Goal: Check status: Check status

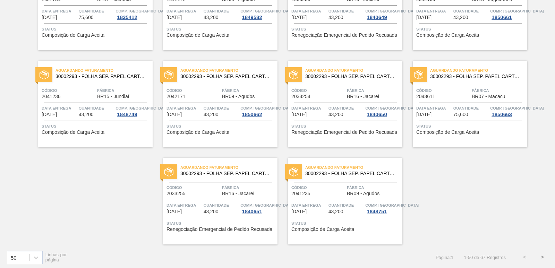
scroll to position [1074, 0]
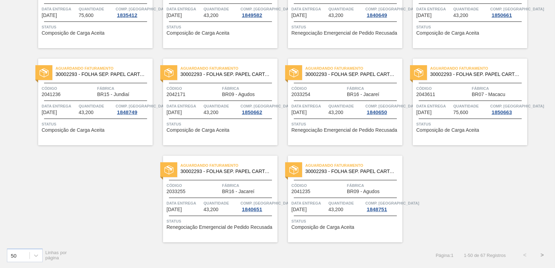
click at [542, 253] on button ">" at bounding box center [542, 255] width 17 height 17
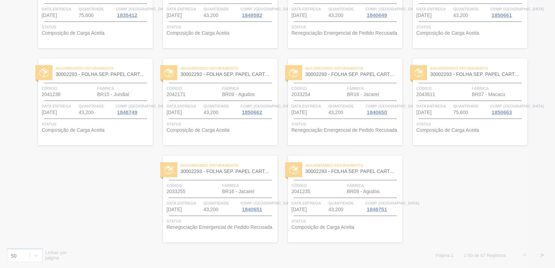
scroll to position [296, 0]
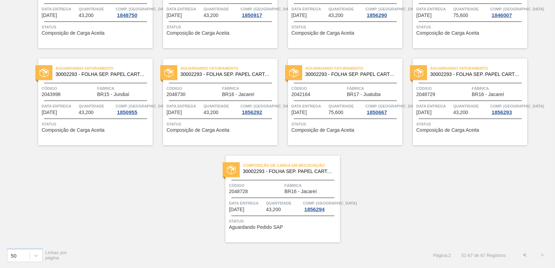
click at [521, 254] on button "<" at bounding box center [524, 255] width 17 height 17
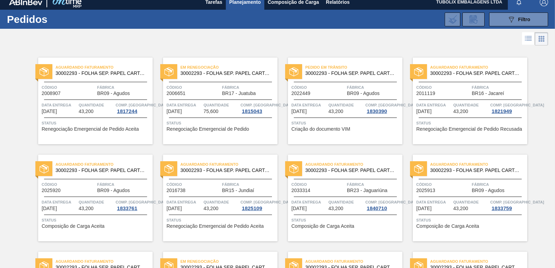
scroll to position [0, 0]
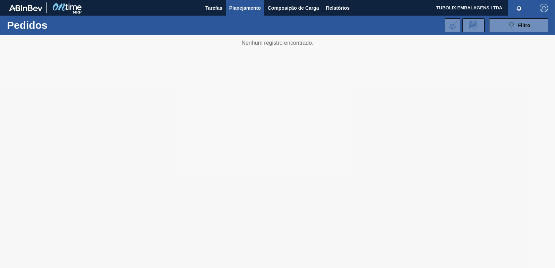
click at [364, 220] on div at bounding box center [277, 152] width 555 height 234
